Goal: Transaction & Acquisition: Subscribe to service/newsletter

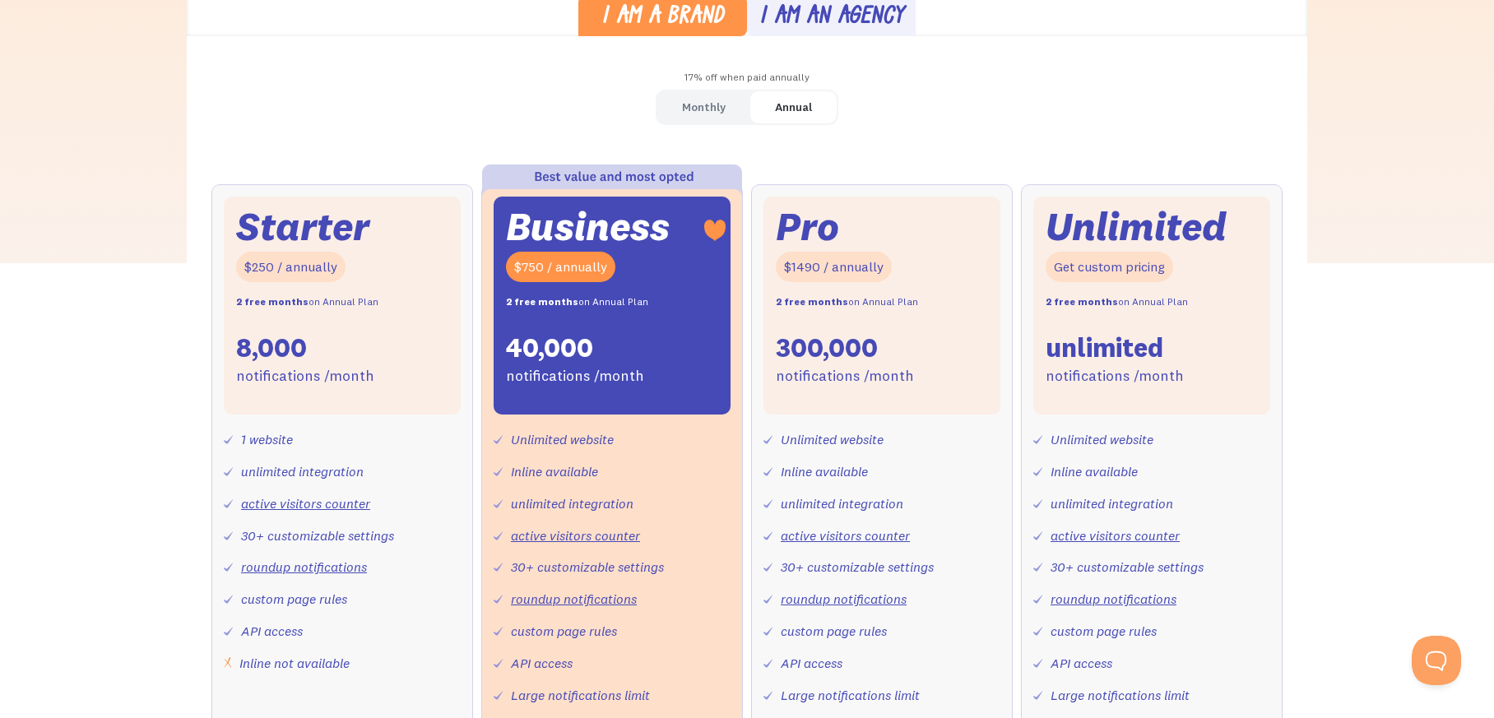
scroll to position [329, 0]
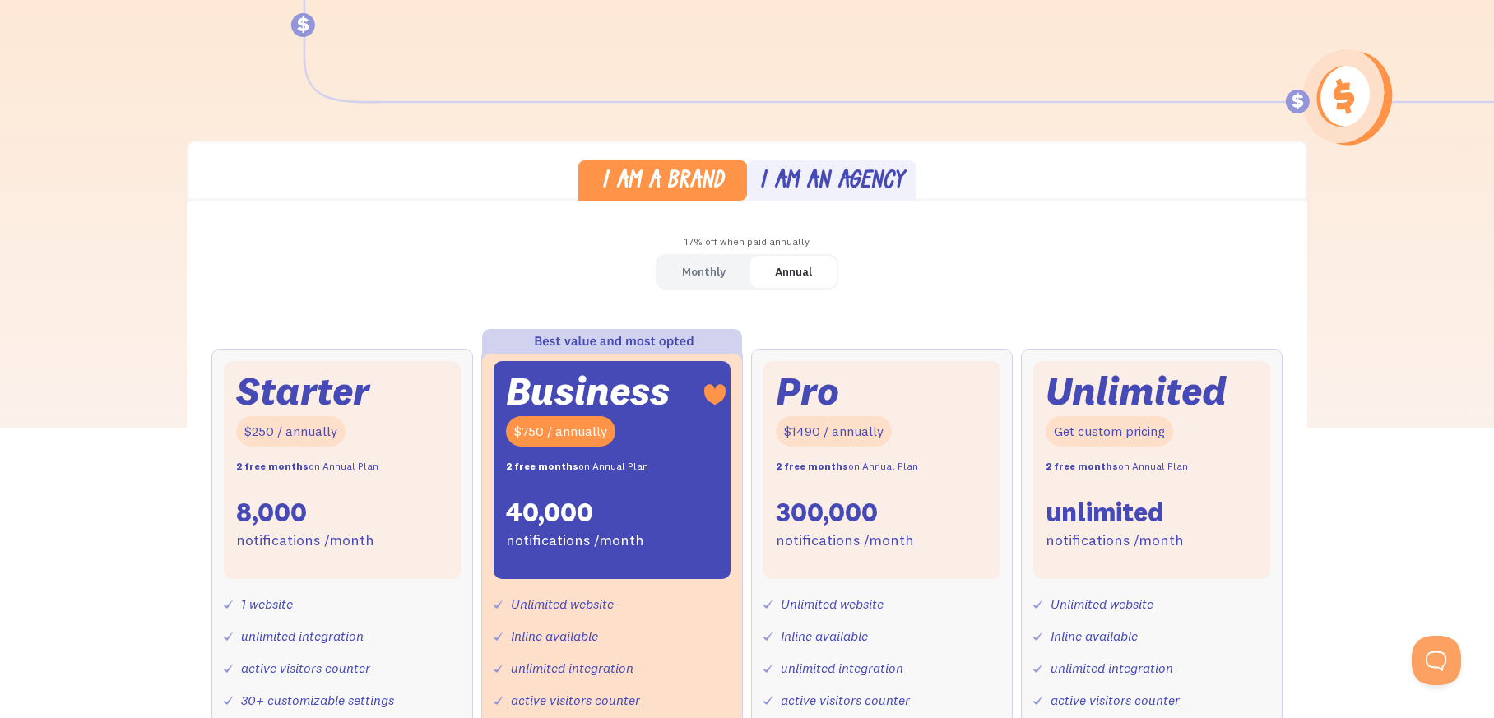
click at [703, 276] on div "Monthly" at bounding box center [704, 272] width 44 height 24
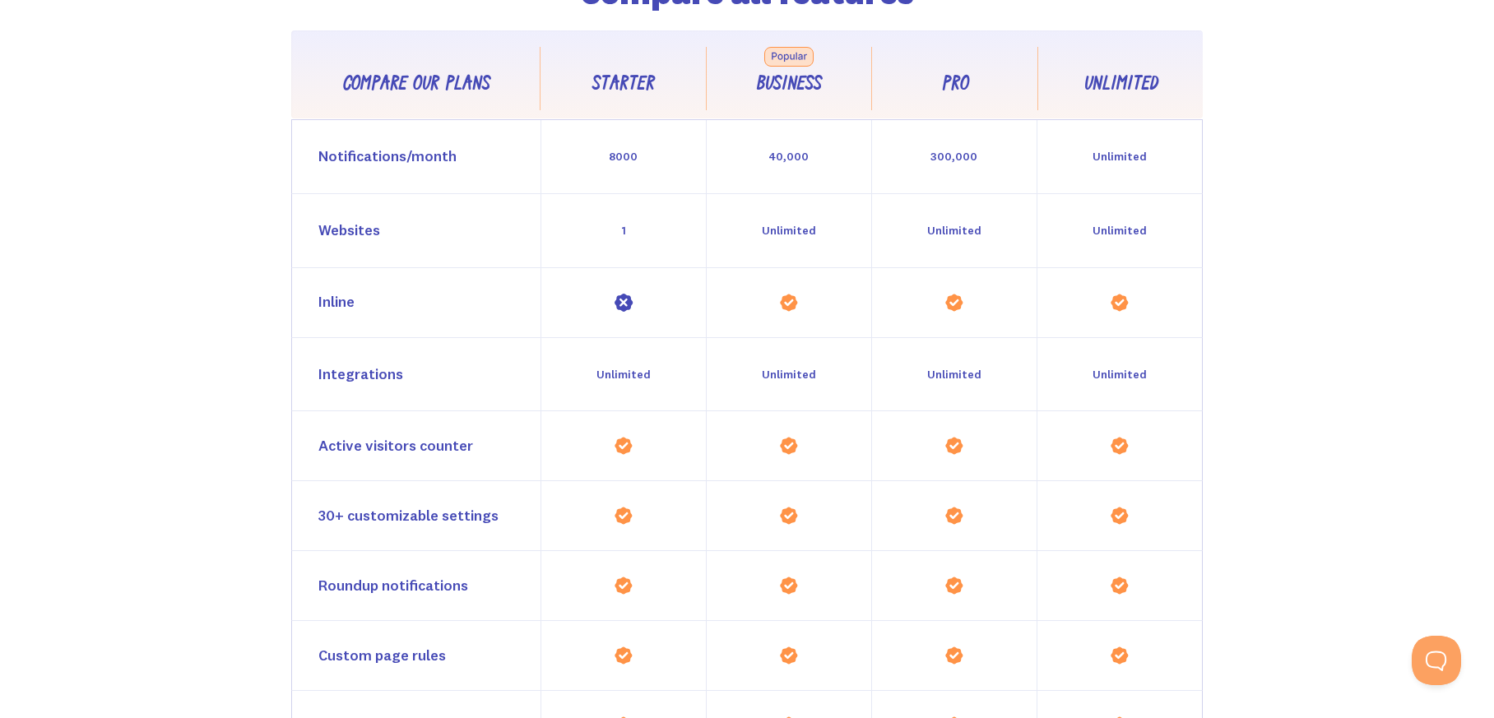
scroll to position [1481, 0]
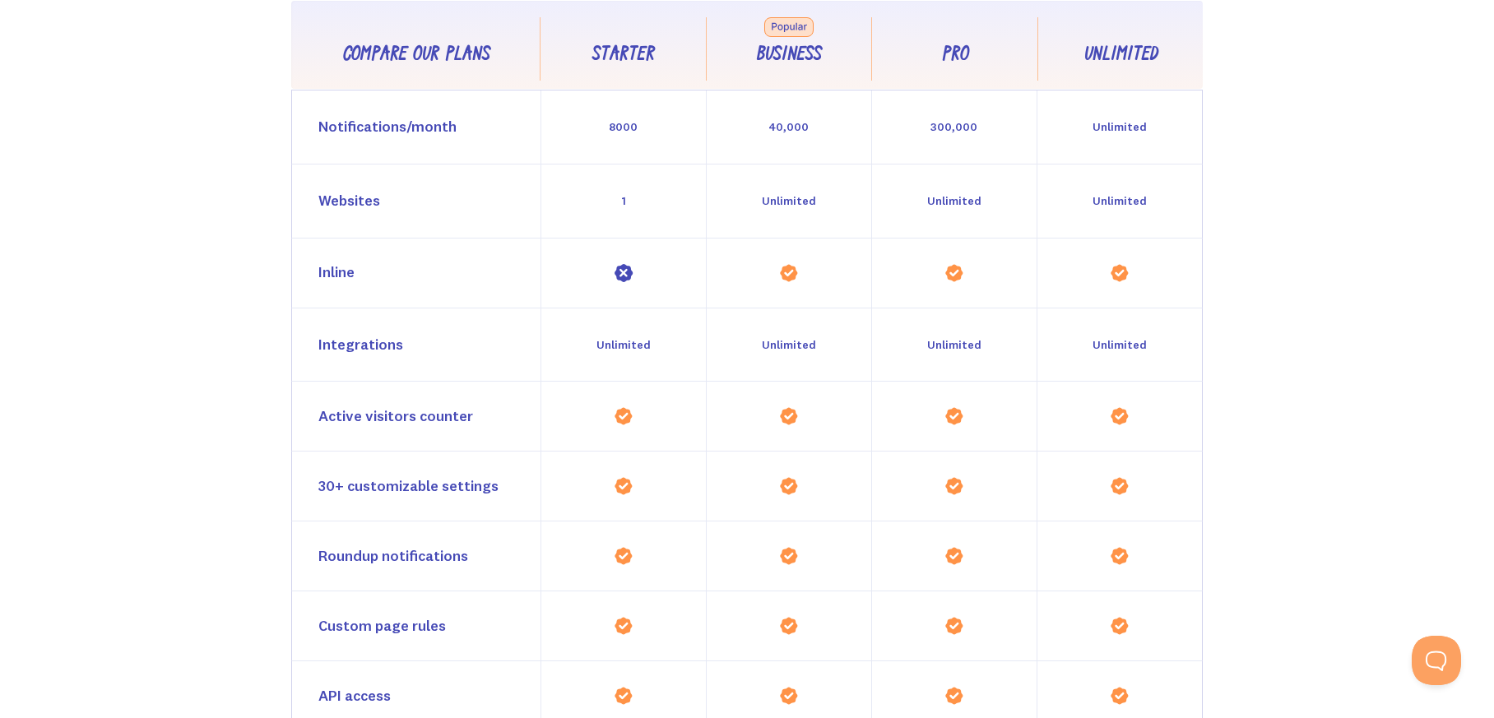
click at [343, 276] on div "Inline" at bounding box center [336, 273] width 36 height 24
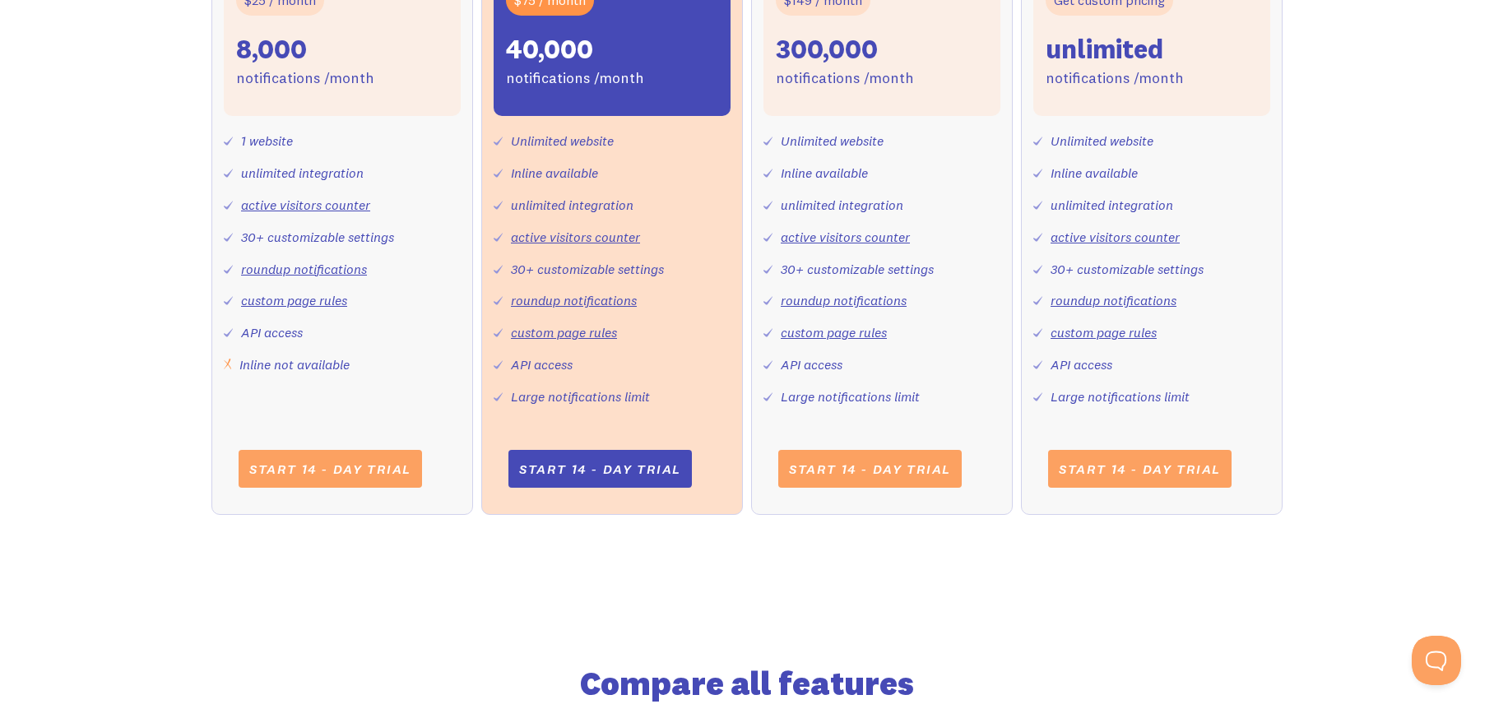
scroll to position [658, 0]
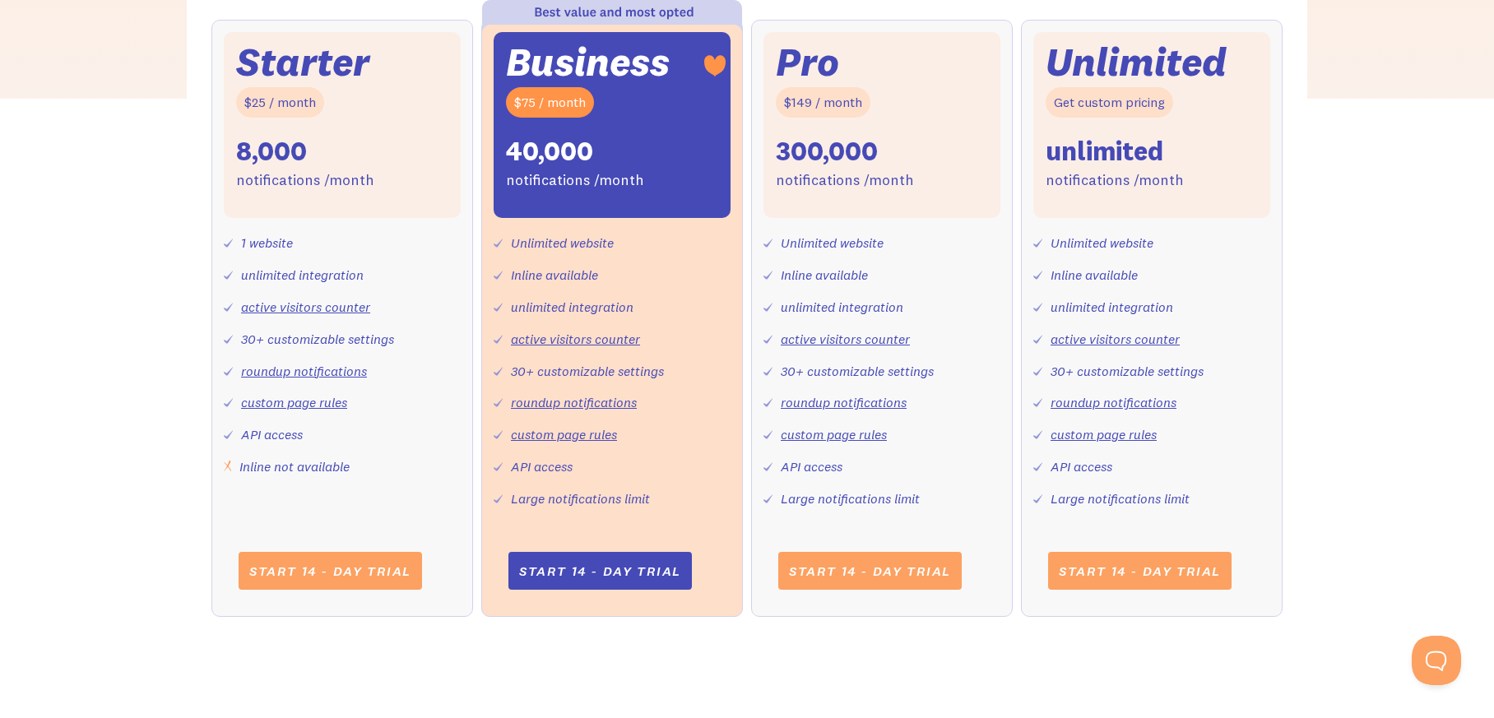
click at [294, 307] on link "active visitors counter" at bounding box center [305, 307] width 129 height 16
click at [268, 466] on div "Inline not available" at bounding box center [294, 467] width 110 height 24
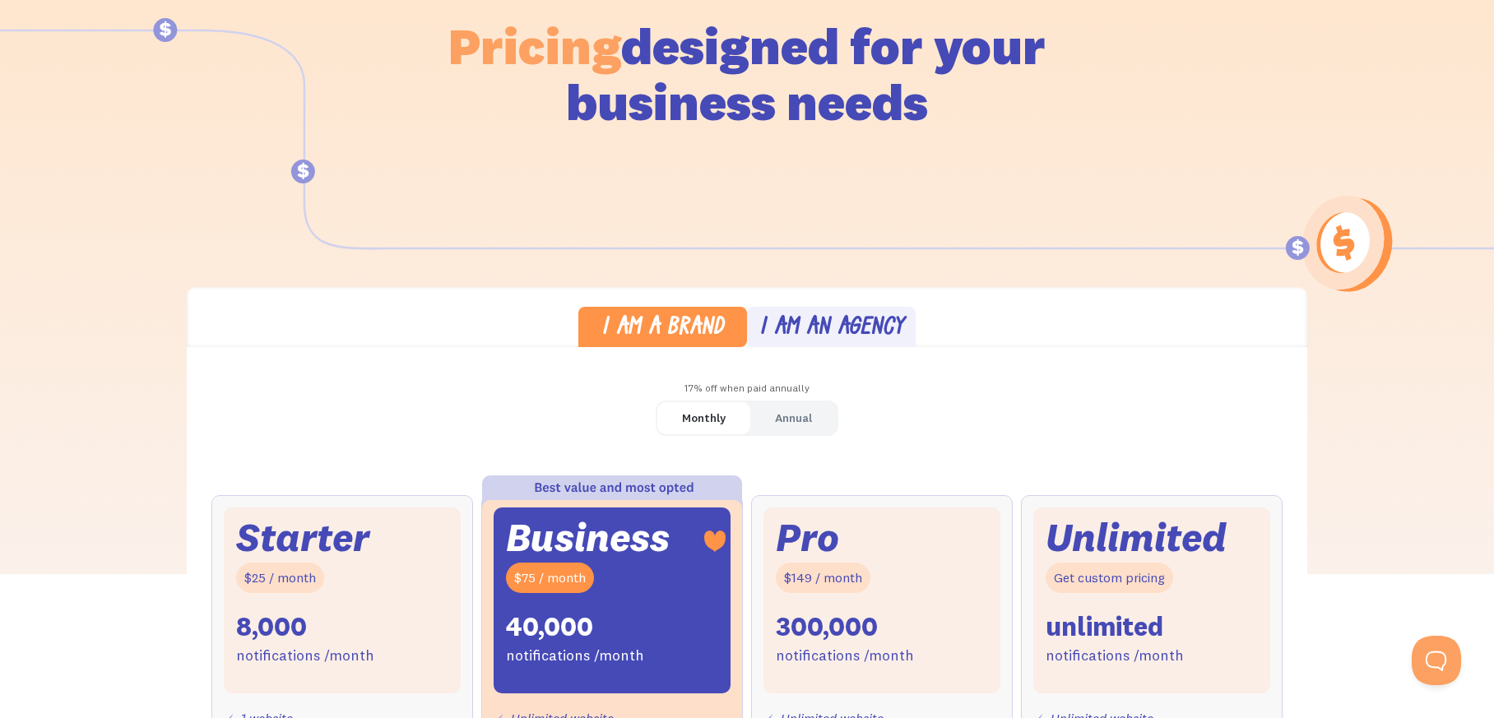
scroll to position [411, 0]
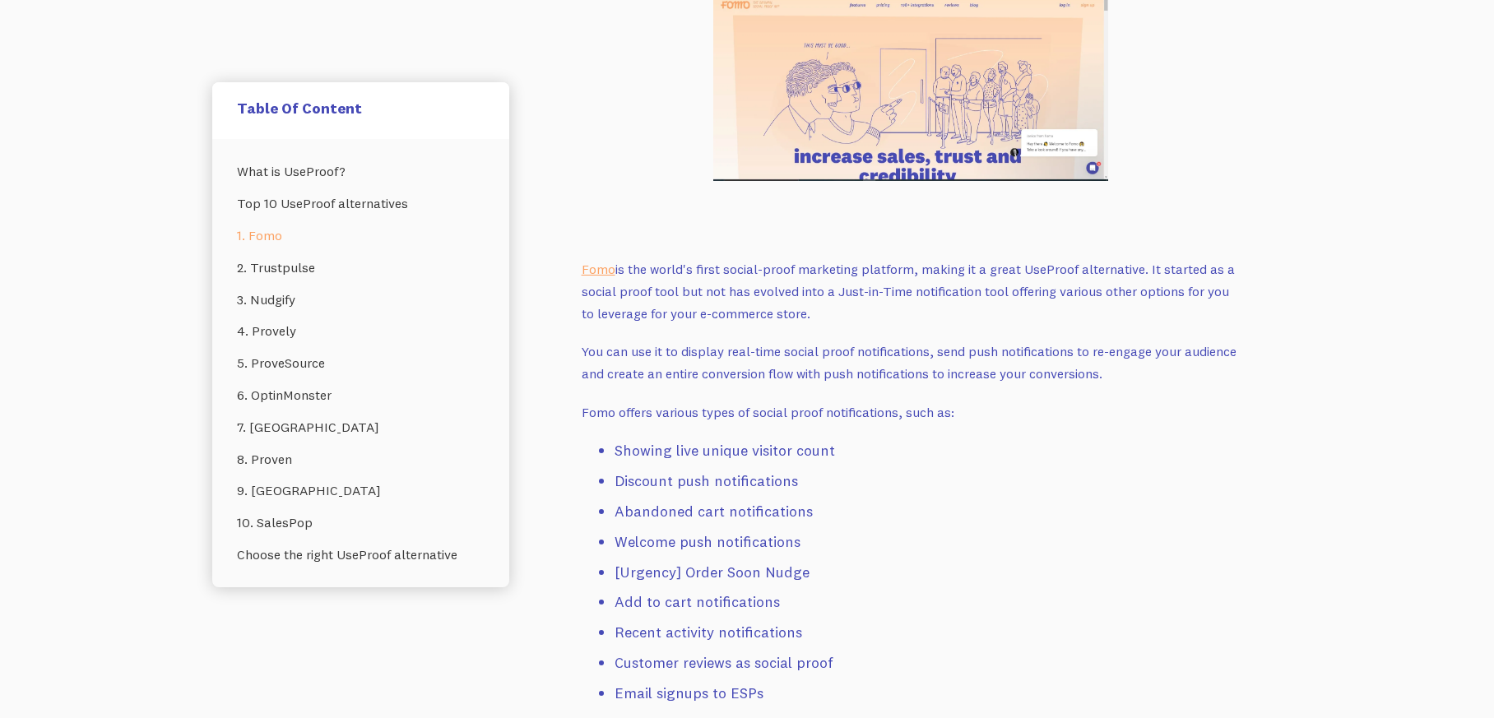
scroll to position [1563, 0]
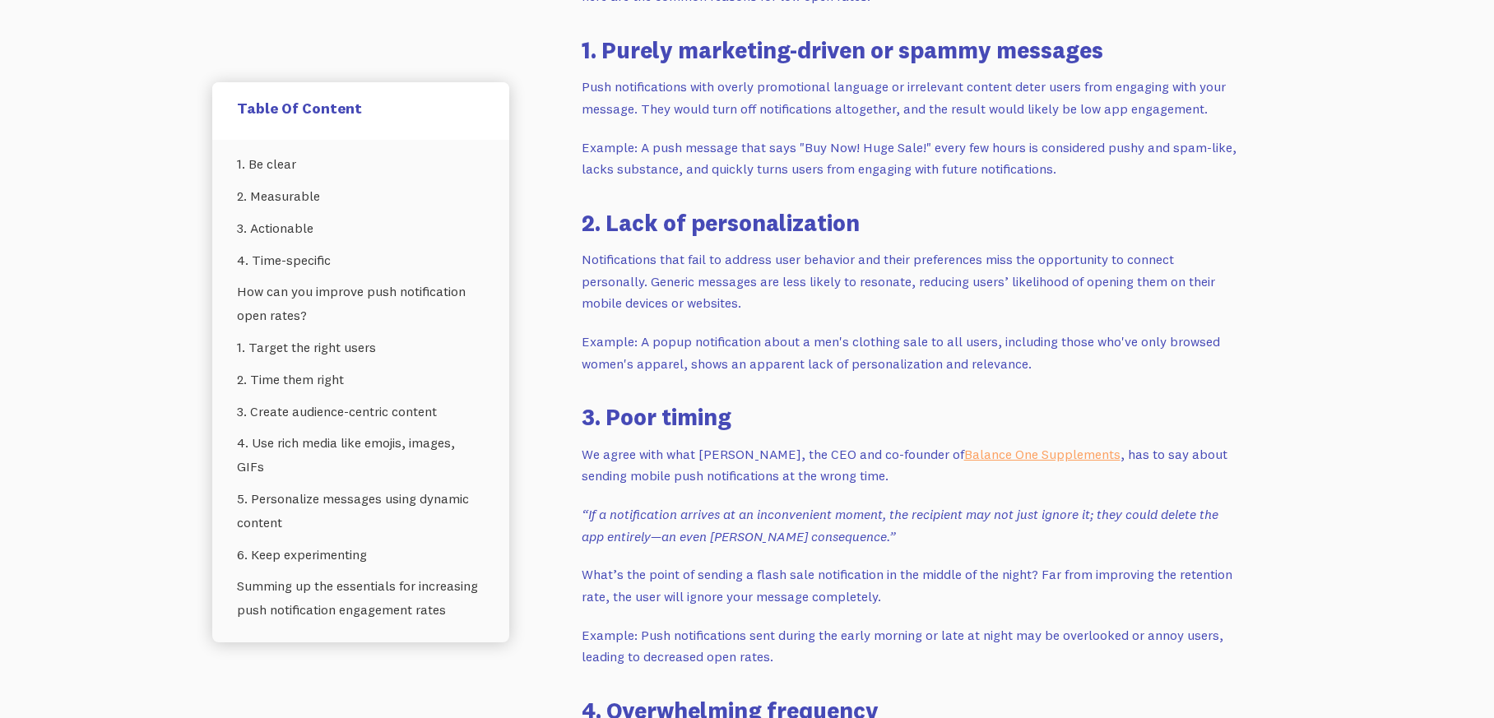
scroll to position [1317, 0]
